Goal: Task Accomplishment & Management: Complete application form

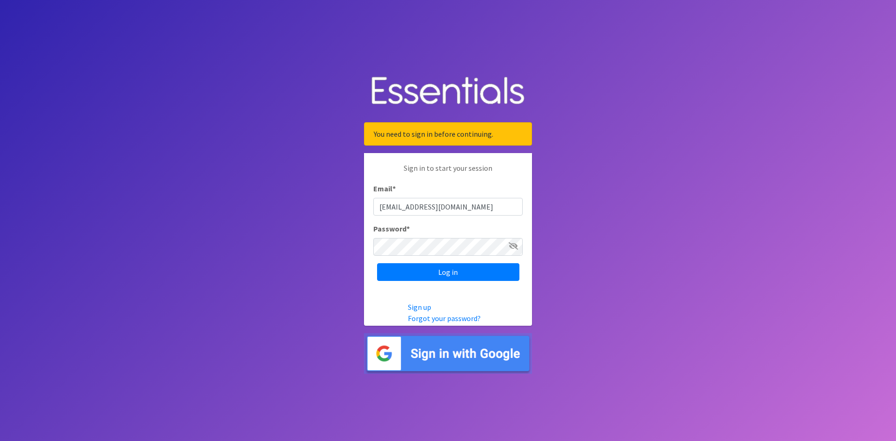
type input "[EMAIL_ADDRESS][DOMAIN_NAME]"
click at [448, 281] on input "Log in" at bounding box center [448, 272] width 142 height 18
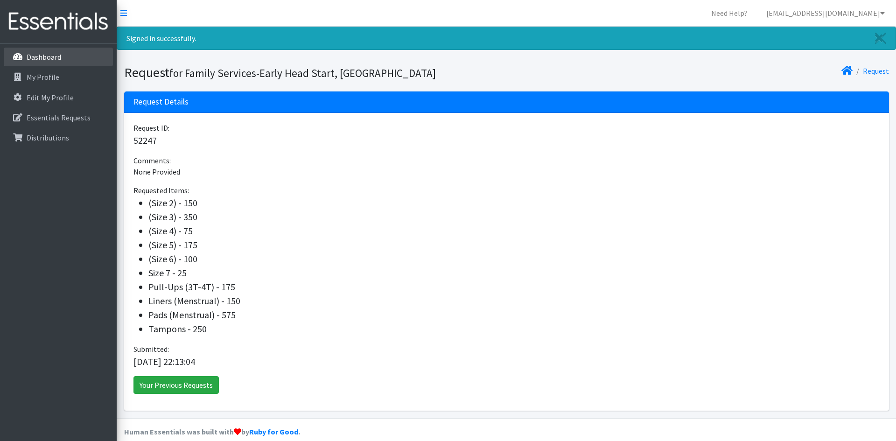
click at [58, 53] on p "Dashboard" at bounding box center [44, 56] width 35 height 9
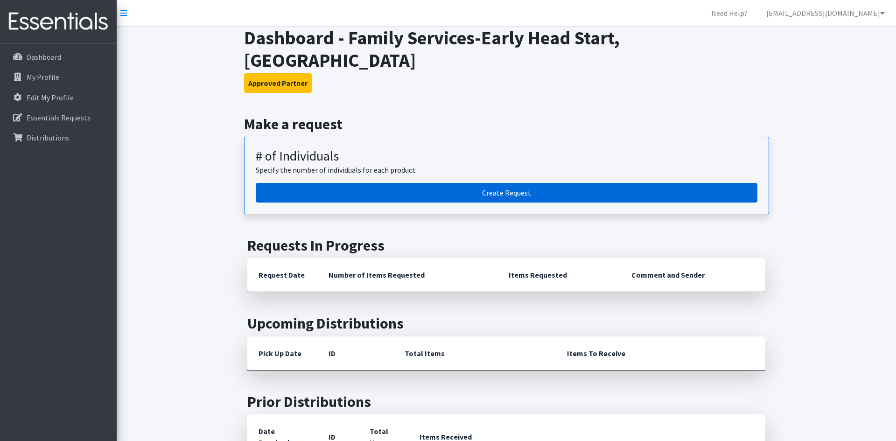
click at [531, 183] on link "Create Request" at bounding box center [506, 193] width 501 height 20
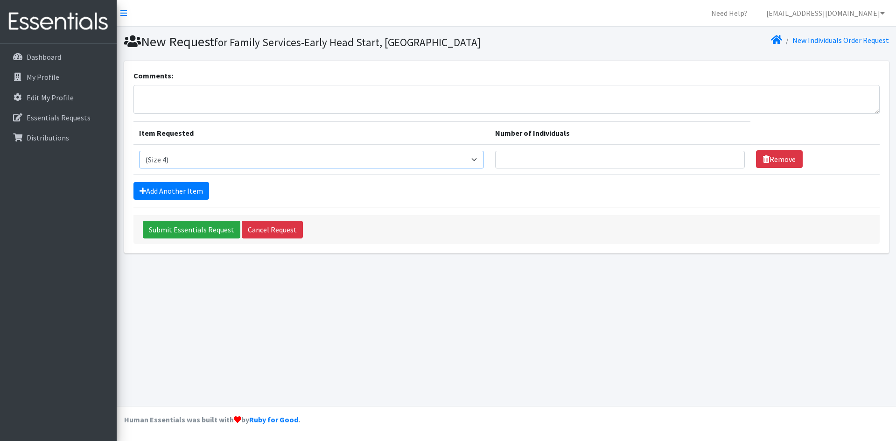
select select "14507"
click at [174, 184] on link "Add Another Item" at bounding box center [171, 191] width 76 height 18
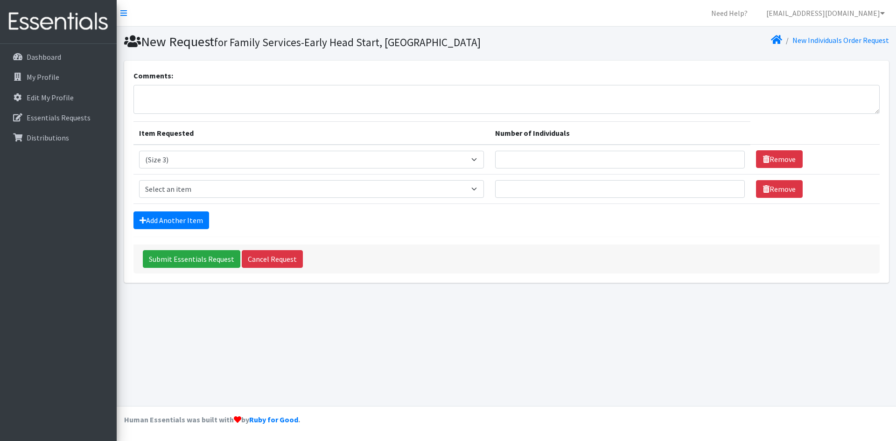
drag, startPoint x: 504, startPoint y: 189, endPoint x: 498, endPoint y: 188, distance: 5.7
click at [490, 188] on td "Item Requested Select an item (Newborn) (Preemie) (Size 1) (Size 2) (Size 3) (S…" at bounding box center [311, 188] width 356 height 29
select select "14512"
click at [161, 216] on link "Add Another Item" at bounding box center [171, 220] width 76 height 18
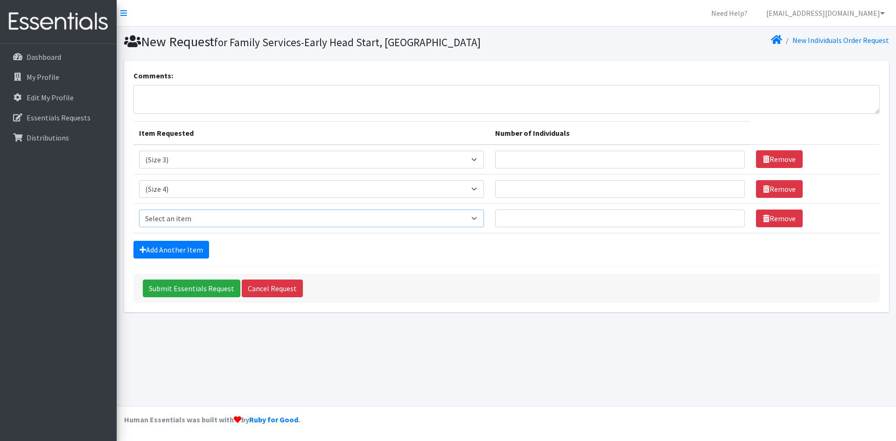
select select "14488"
click at [192, 245] on link "Add Another Item" at bounding box center [171, 250] width 76 height 18
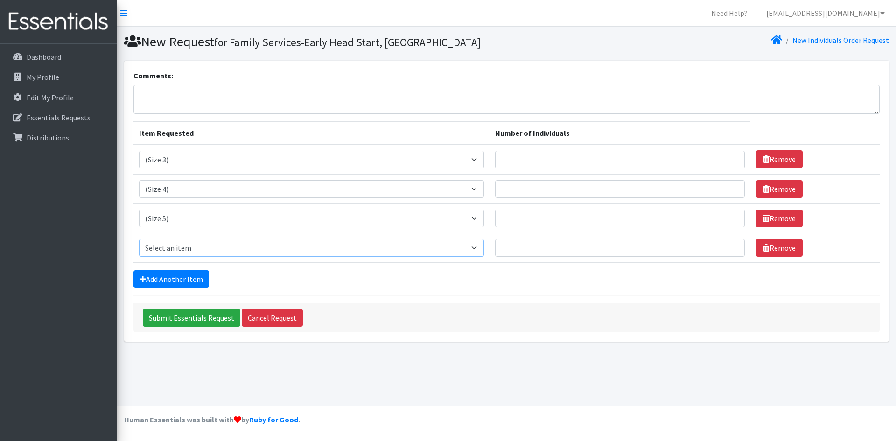
select select "14491"
click at [181, 279] on link "Add Another Item" at bounding box center [171, 279] width 76 height 18
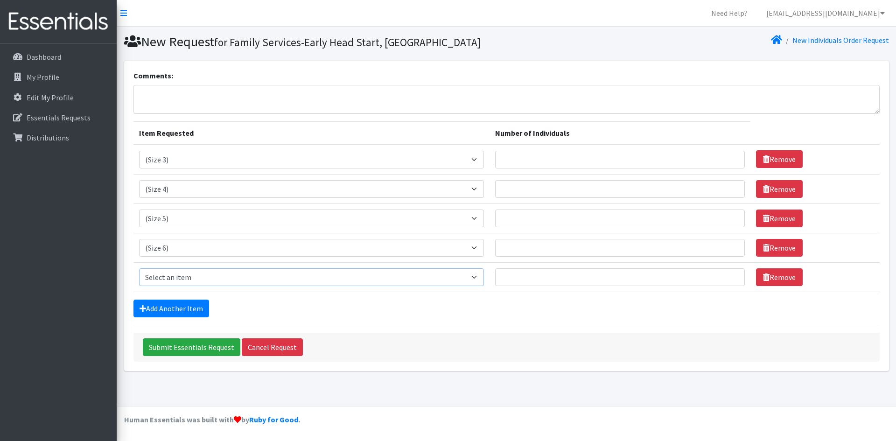
select select "14953"
click at [197, 304] on link "Add Another Item" at bounding box center [171, 308] width 76 height 18
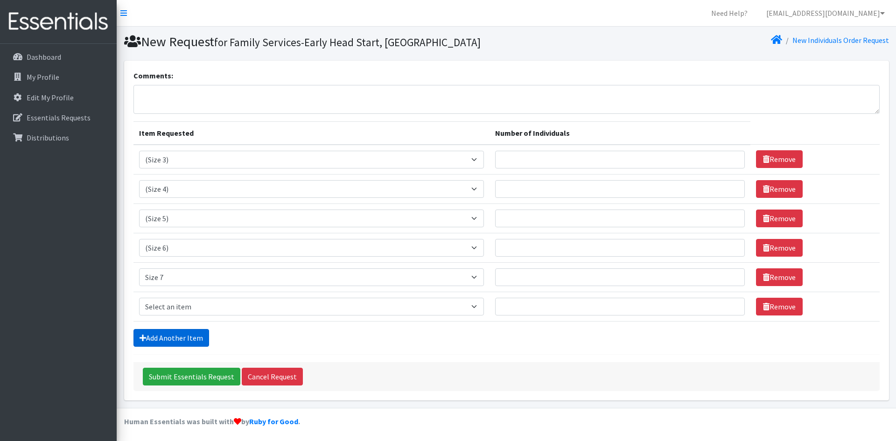
scroll to position [1, 0]
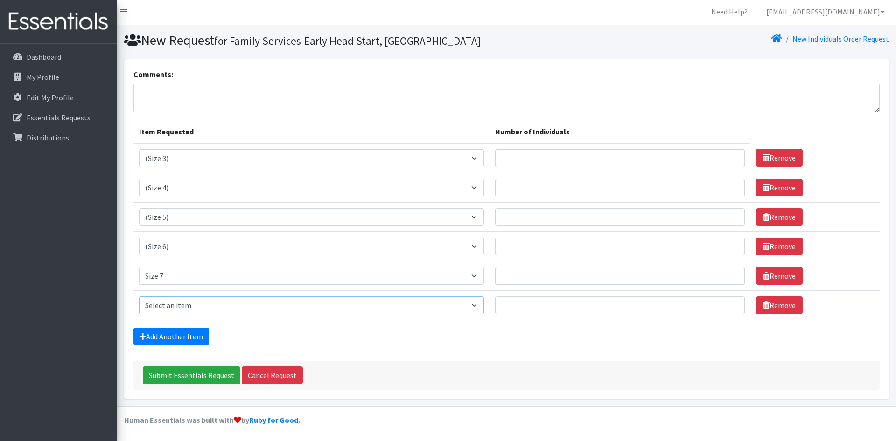
select select "14494"
click at [204, 334] on link "Add Another Item" at bounding box center [171, 336] width 76 height 18
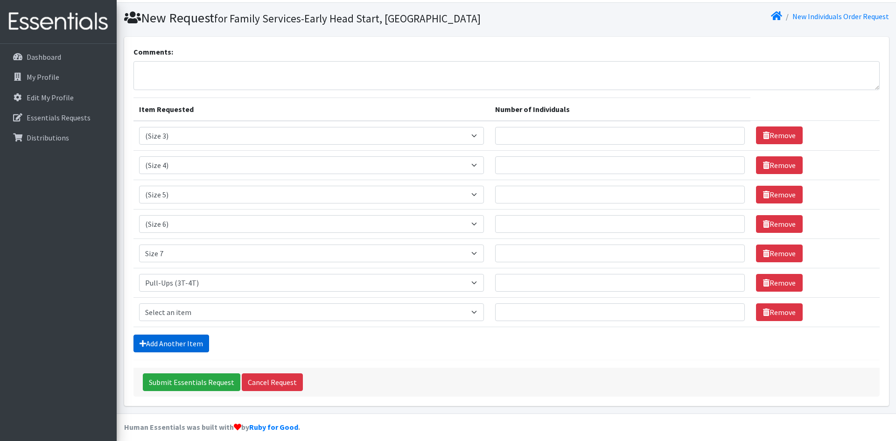
scroll to position [31, 0]
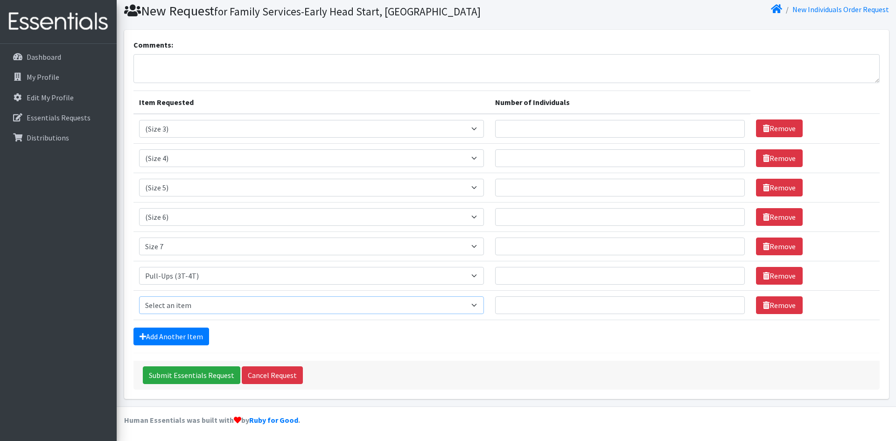
select select "14484"
click at [186, 332] on link "Add Another Item" at bounding box center [171, 336] width 76 height 18
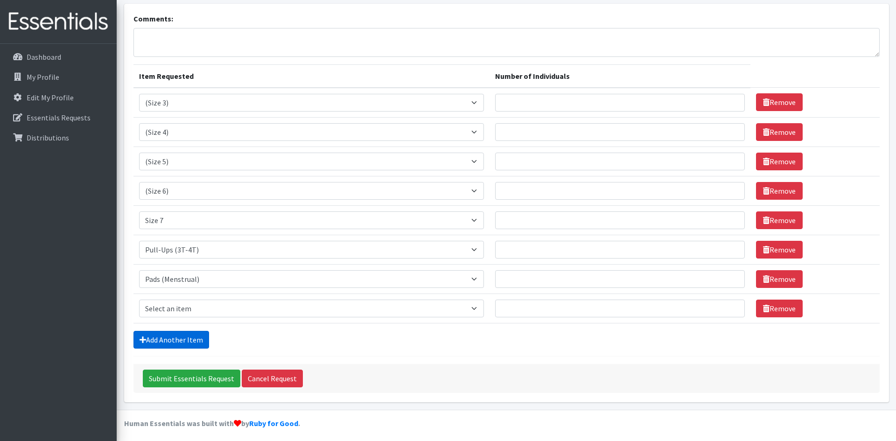
scroll to position [60, 0]
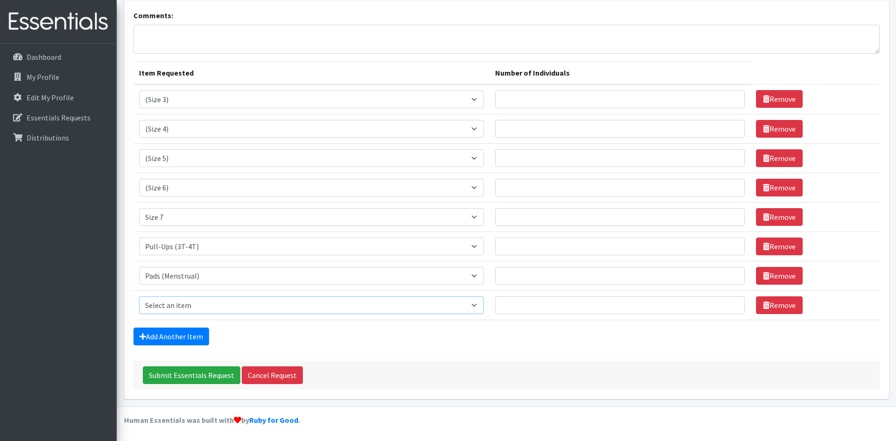
select select "14487"
click at [205, 334] on link "Add Another Item" at bounding box center [171, 336] width 76 height 18
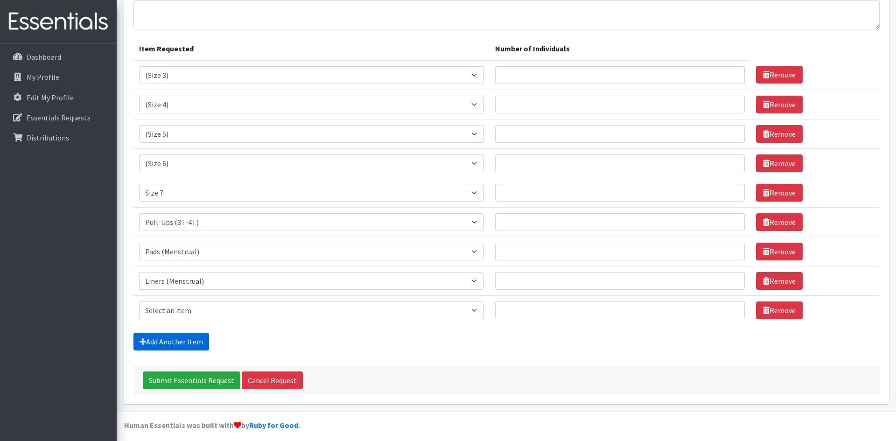
scroll to position [90, 0]
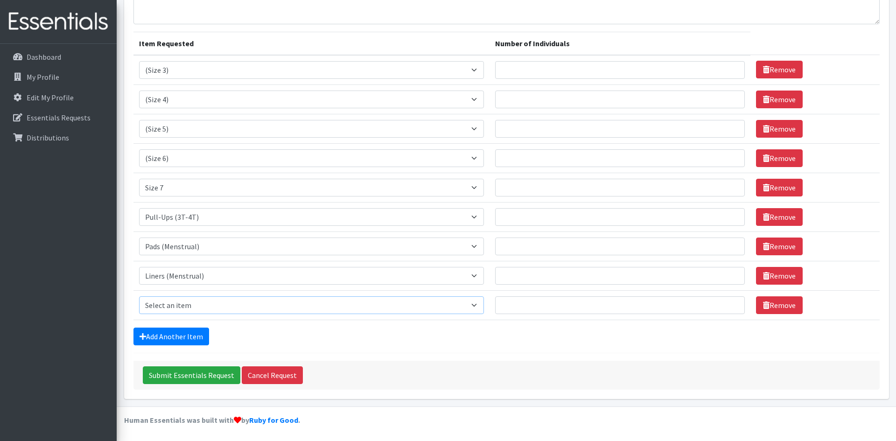
select select "14485"
click at [633, 67] on input "Number of Individuals" at bounding box center [620, 70] width 250 height 18
click at [565, 68] on input "Number of Individuals" at bounding box center [620, 70] width 250 height 18
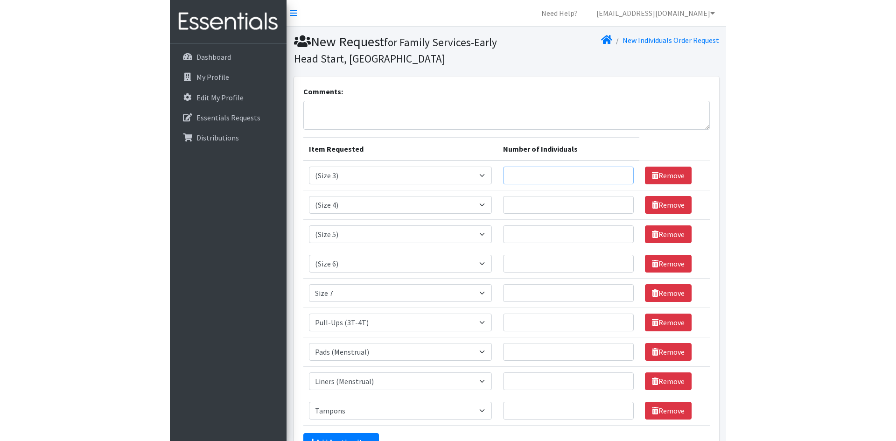
scroll to position [56, 0]
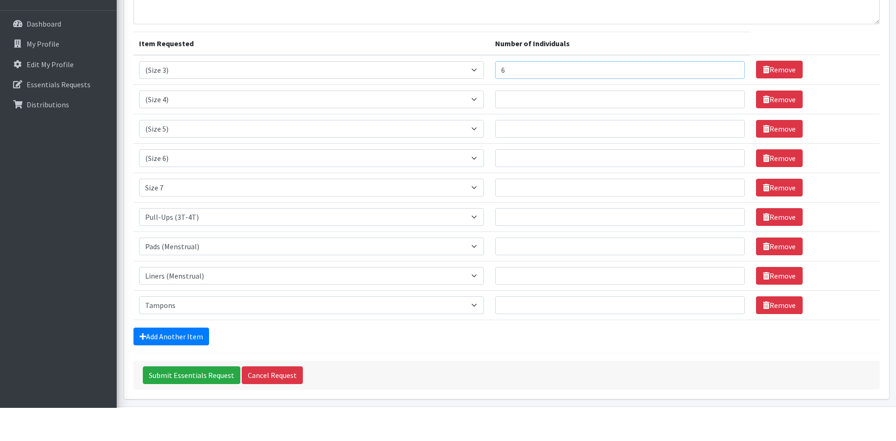
type input "5"
type input "6"
click at [526, 124] on input "Number of Individuals" at bounding box center [620, 133] width 250 height 18
type input "6"
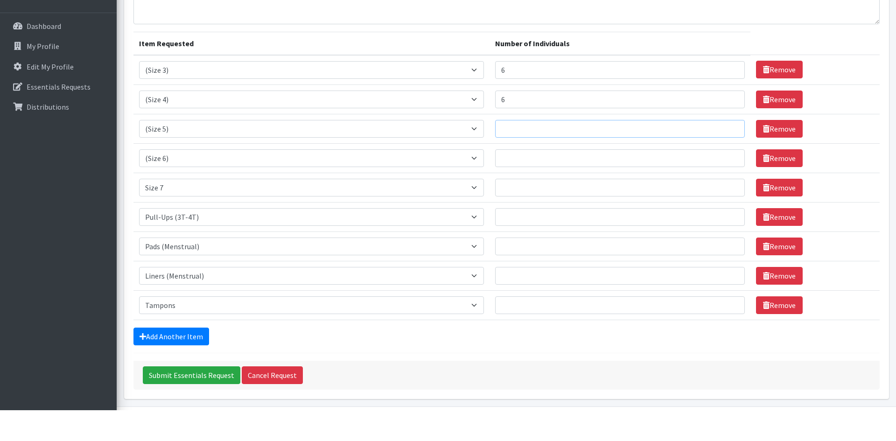
click at [529, 151] on input "Number of Individuals" at bounding box center [620, 160] width 250 height 18
type input "6"
click at [528, 180] on input "Number of Individuals" at bounding box center [620, 189] width 250 height 18
type input "6"
click at [531, 209] on input "Number of Individuals" at bounding box center [620, 218] width 250 height 18
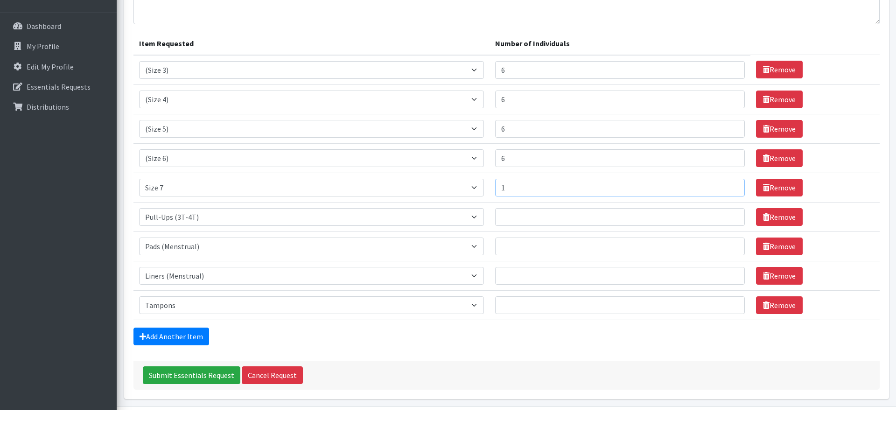
type input "1"
click at [533, 239] on input "Number of Individuals" at bounding box center [620, 248] width 250 height 18
type input "4"
click at [538, 262] on td "Number of Individuals" at bounding box center [619, 276] width 261 height 29
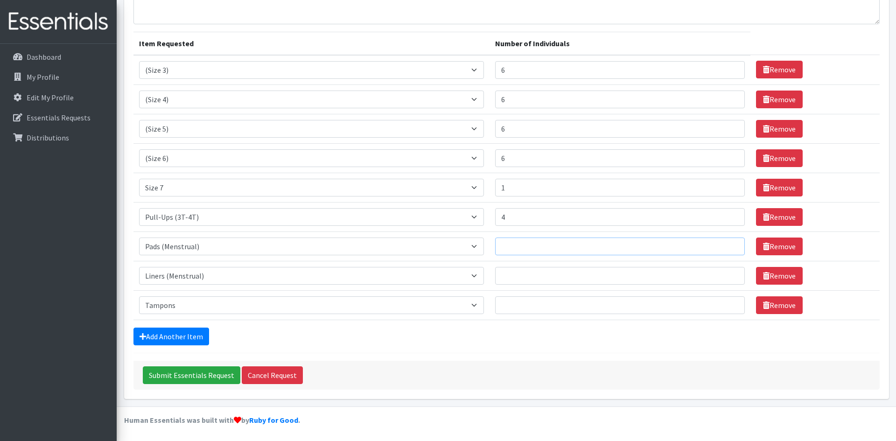
click at [536, 243] on input "Number of Individuals" at bounding box center [620, 246] width 250 height 18
type input "20"
click at [536, 277] on input "Number of Individuals" at bounding box center [620, 276] width 250 height 18
type input "12"
click at [540, 307] on input "Number of Individuals" at bounding box center [620, 305] width 250 height 18
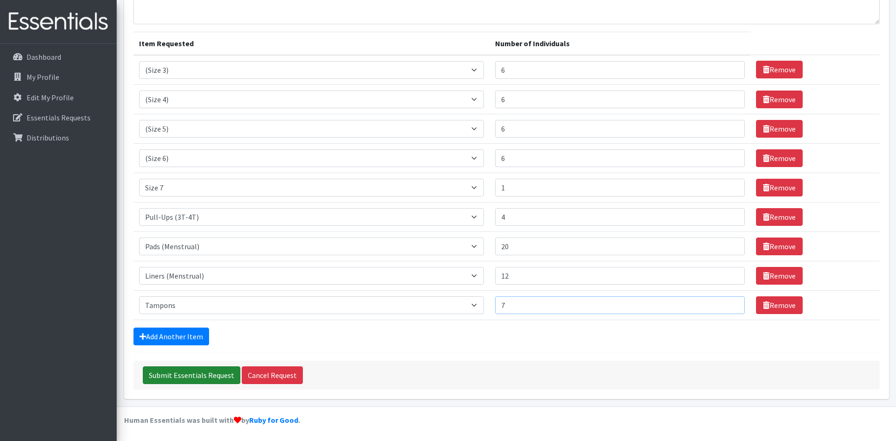
type input "7"
click at [197, 380] on input "Submit Essentials Request" at bounding box center [191, 375] width 97 height 18
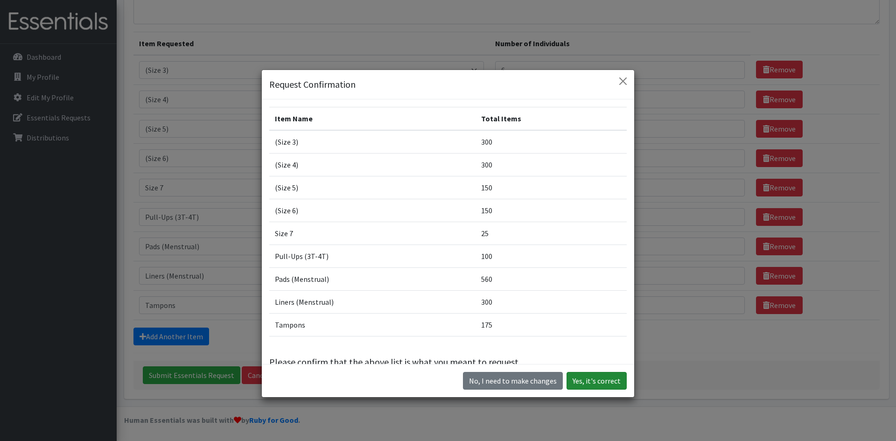
click at [598, 388] on button "Yes, it's correct" at bounding box center [596, 381] width 60 height 18
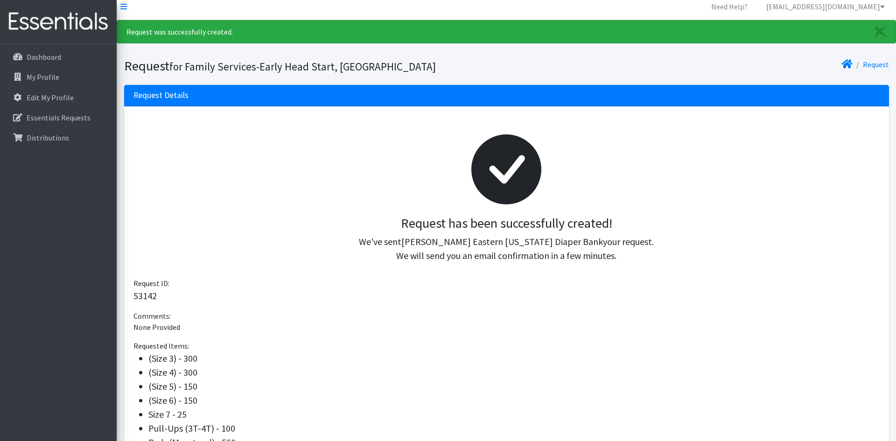
scroll to position [3, 0]
